Goal: Transaction & Acquisition: Download file/media

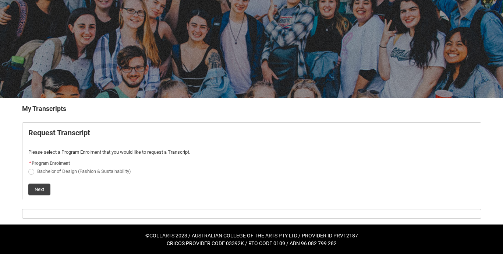
scroll to position [49, 0]
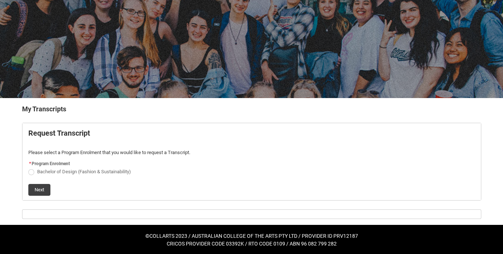
click at [29, 172] on span "Request_Student_Transcript flow" at bounding box center [31, 172] width 6 height 6
click at [28, 168] on input "Bachelor of Design (Fashion & Sustainability)" at bounding box center [28, 167] width 0 height 0
radio input "true"
click at [39, 193] on button "Next" at bounding box center [39, 190] width 22 height 12
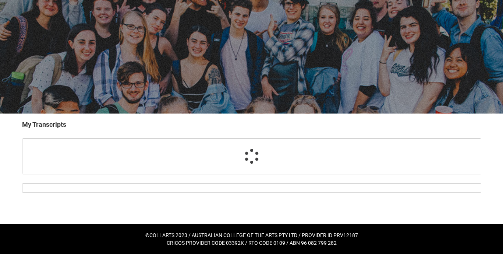
scroll to position [34, 0]
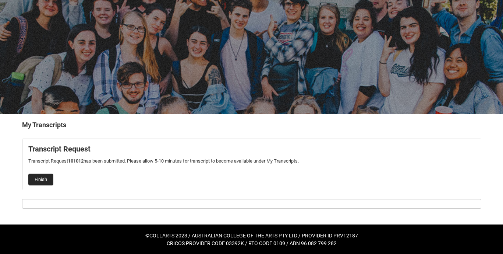
click at [40, 179] on button "Finish" at bounding box center [40, 179] width 25 height 12
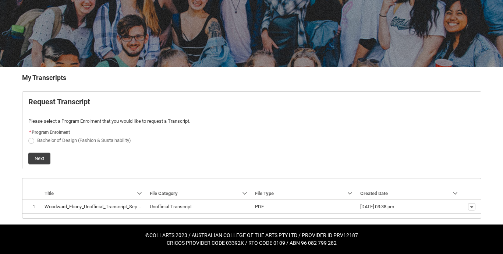
scroll to position [80, 0]
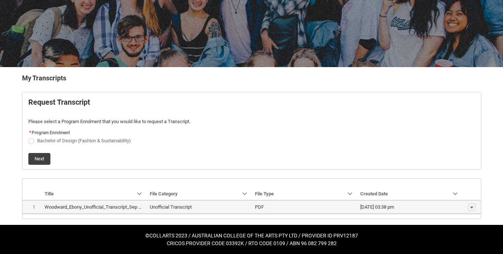
click at [172, 207] on lightning-base-formatted-text "Unofficial Transcript" at bounding box center [171, 207] width 42 height 6
click at [370, 208] on lightning-formatted-date-time "[DATE] 03:38 pm" at bounding box center [377, 207] width 34 height 6
click at [474, 208] on lightning-primitive-icon "button" at bounding box center [472, 206] width 4 height 5
click at [459, 206] on span "Download" at bounding box center [455, 204] width 20 height 7
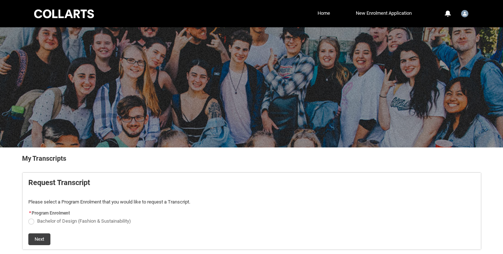
scroll to position [0, 0]
click at [324, 14] on link "Home" at bounding box center [324, 13] width 16 height 11
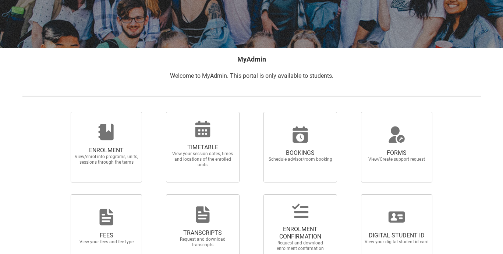
scroll to position [63, 0]
